Goal: Book appointment/travel/reservation

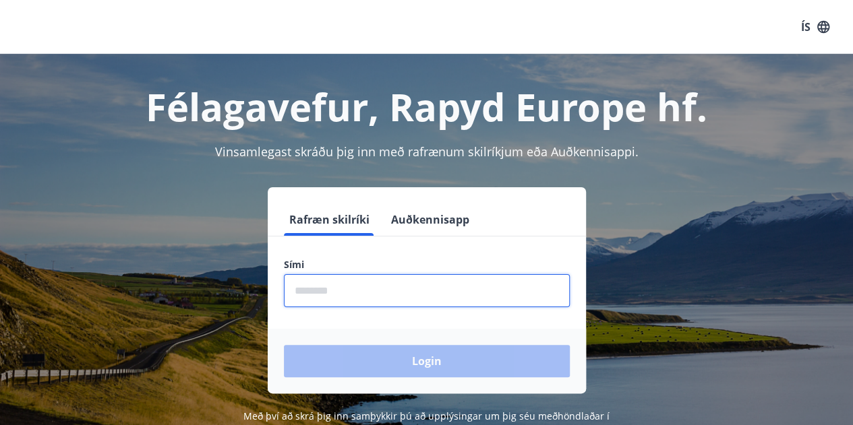
click at [329, 290] on input "phone" at bounding box center [427, 290] width 286 height 33
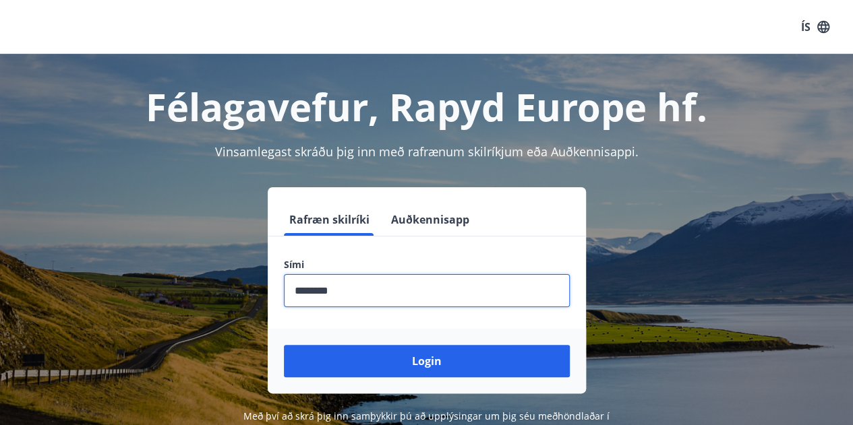
type input "********"
click at [284, 345] on button "Login" at bounding box center [427, 361] width 286 height 32
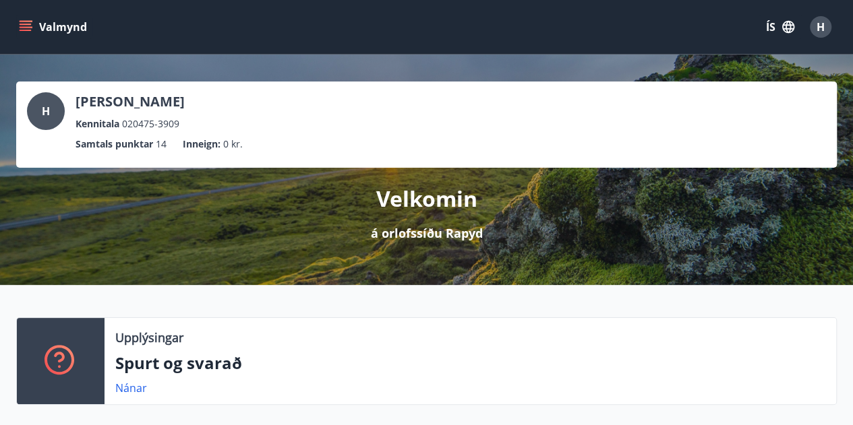
click at [38, 25] on button "Valmynd" at bounding box center [54, 27] width 76 height 24
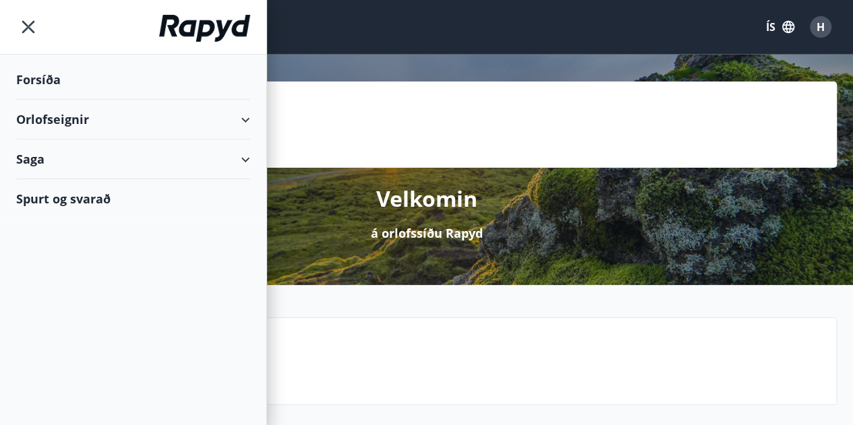
click at [247, 118] on div "Orlofseignir" at bounding box center [133, 120] width 234 height 40
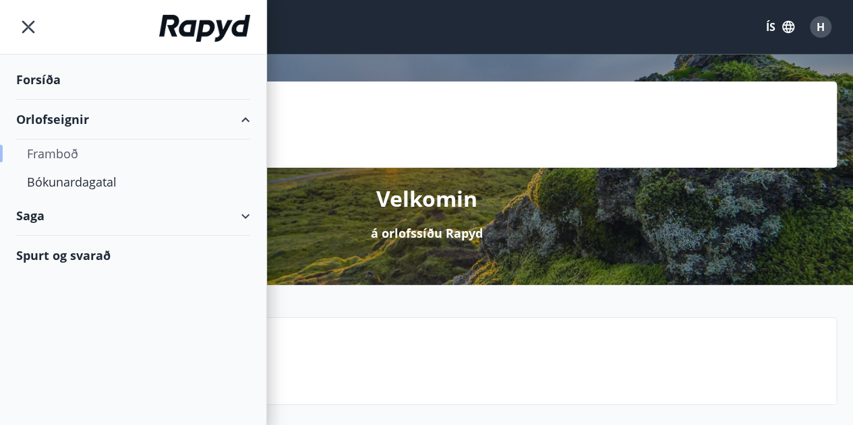
click at [65, 152] on div "Framboð" at bounding box center [133, 154] width 212 height 28
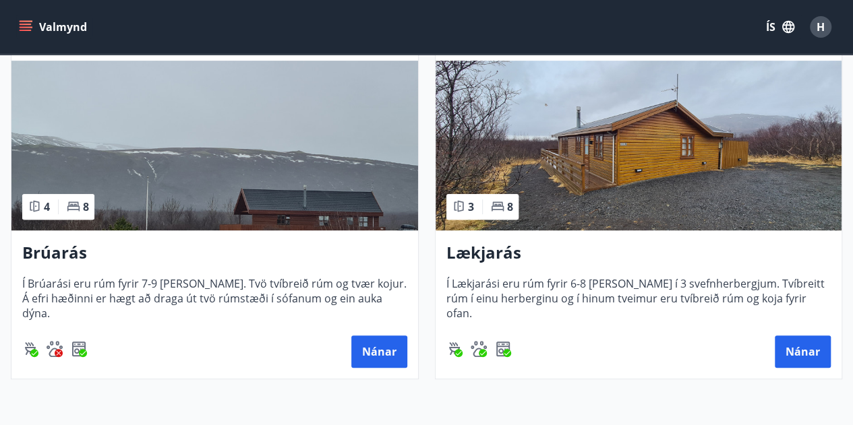
scroll to position [279, 0]
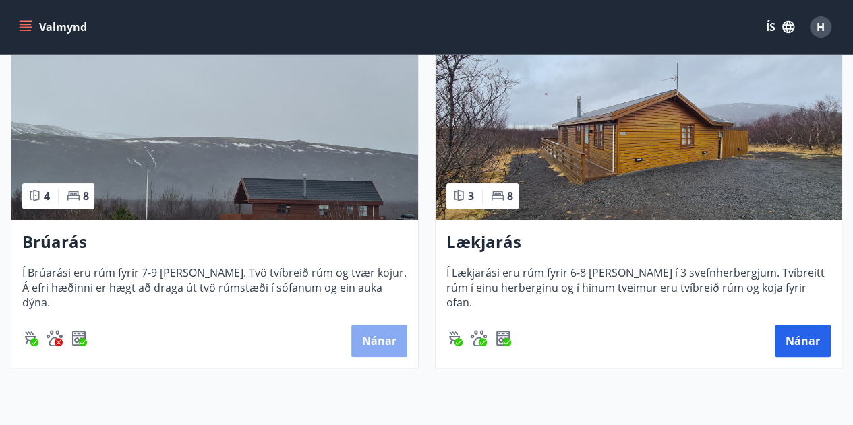
click at [379, 336] on button "Nánar" at bounding box center [379, 341] width 56 height 32
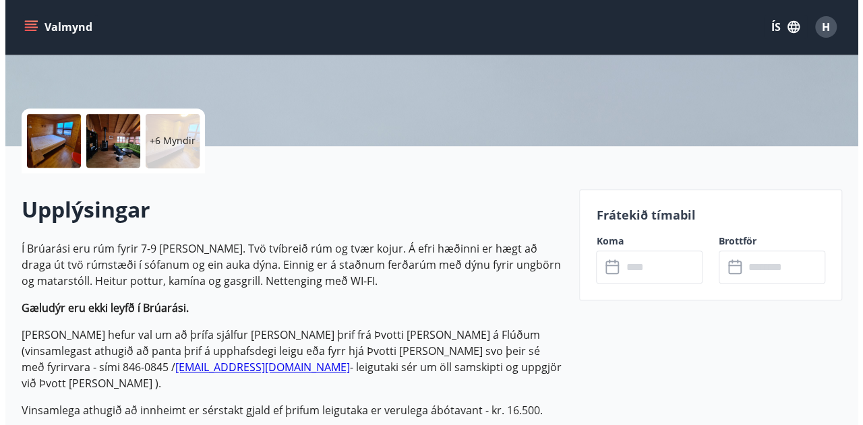
scroll to position [264, 0]
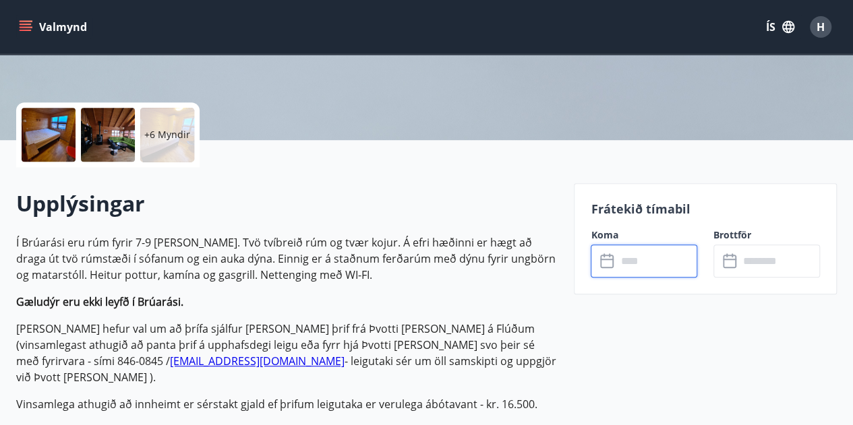
click at [644, 262] on input "text" at bounding box center [656, 261] width 81 height 33
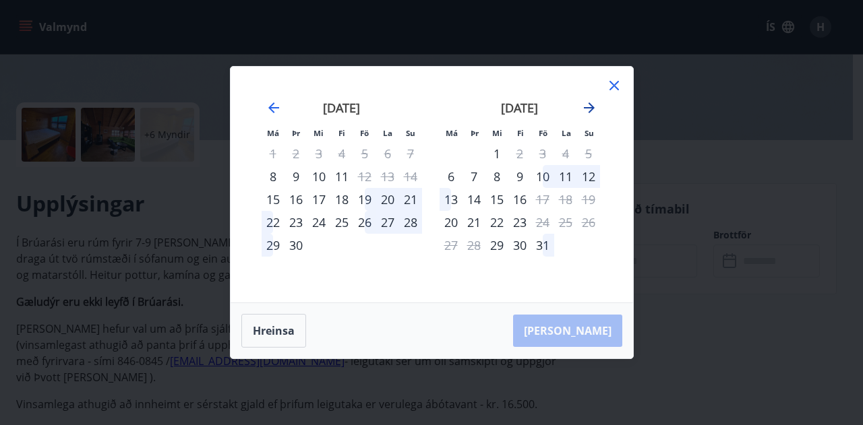
click at [596, 109] on icon "Move forward to switch to the next month." at bounding box center [589, 108] width 16 height 16
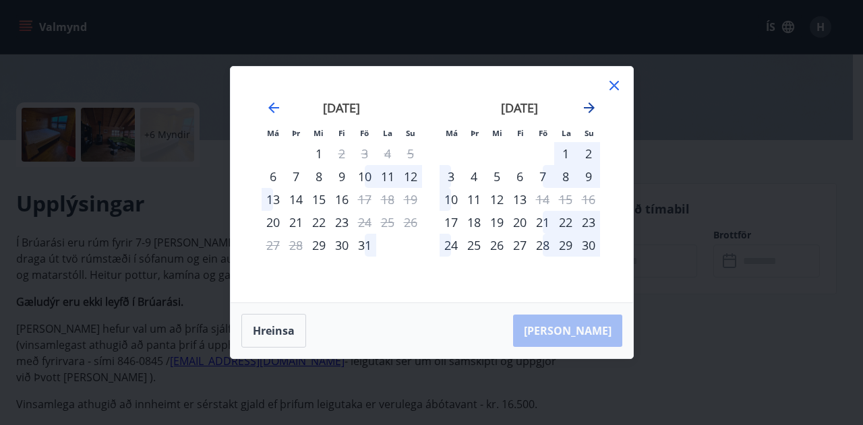
click at [589, 107] on icon "Move forward to switch to the next month." at bounding box center [589, 107] width 11 height 11
